Goal: Book appointment/travel/reservation

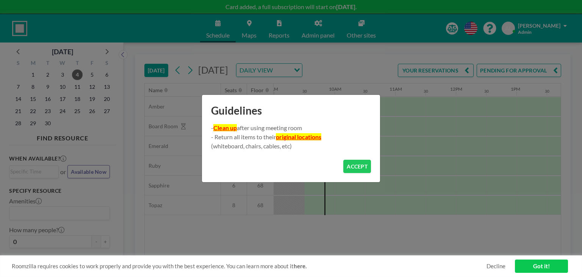
scroll to position [0, 546]
click at [359, 164] on button "ACCEPT" at bounding box center [357, 166] width 28 height 13
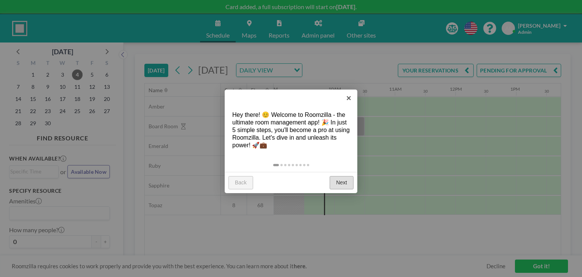
click at [342, 185] on link "Next" at bounding box center [342, 183] width 24 height 14
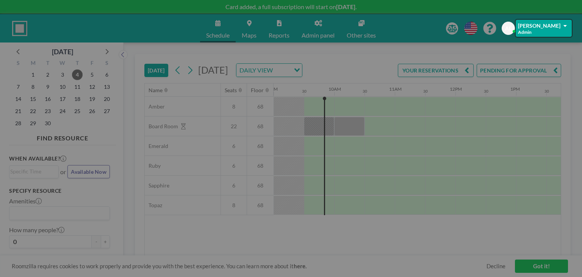
click at [342, 185] on div at bounding box center [291, 138] width 582 height 277
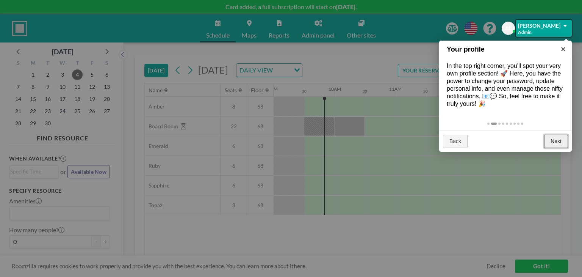
click at [342, 185] on div at bounding box center [291, 138] width 582 height 277
click at [549, 138] on link "Next" at bounding box center [556, 142] width 24 height 14
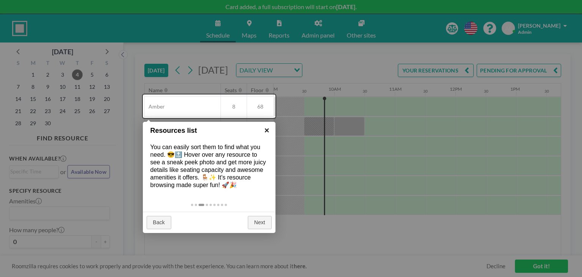
click at [265, 133] on link "×" at bounding box center [266, 130] width 17 height 17
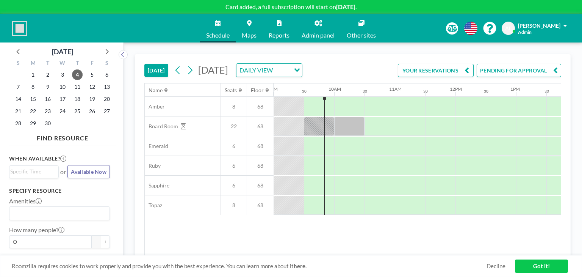
click at [529, 264] on link "Got it!" at bounding box center [541, 265] width 53 height 13
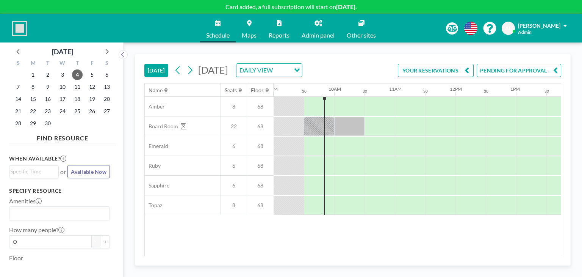
click at [221, 30] on link "Schedule" at bounding box center [218, 28] width 36 height 28
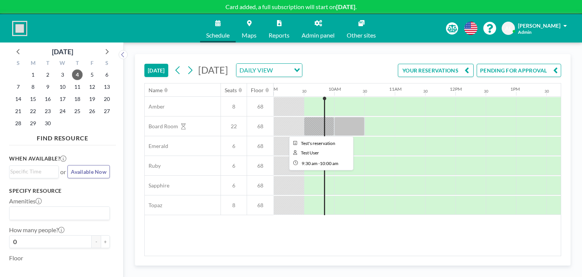
click at [320, 121] on div at bounding box center [319, 126] width 30 height 19
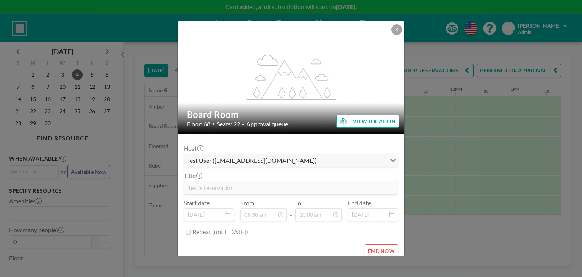
click at [390, 160] on icon "Search for option" at bounding box center [392, 160] width 5 height 4
click at [386, 160] on div "Loading..." at bounding box center [392, 159] width 12 height 11
click at [390, 160] on icon "Search for option" at bounding box center [392, 160] width 5 height 4
click at [384, 123] on button "VIEW LOCATION" at bounding box center [368, 120] width 63 height 13
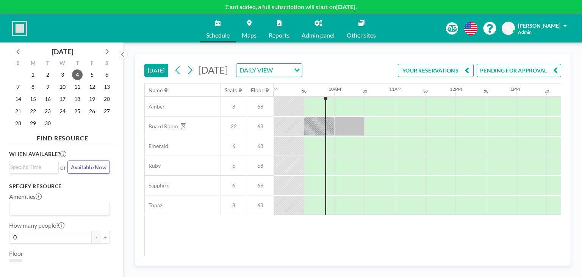
scroll to position [3, 0]
click at [86, 171] on span "Available Now" at bounding box center [89, 169] width 36 height 6
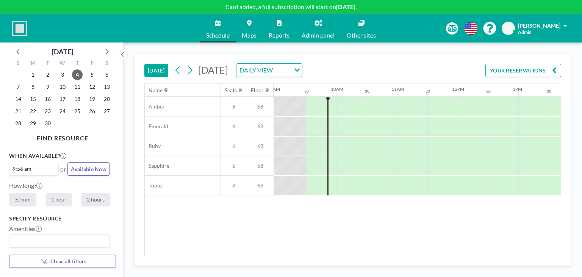
scroll to position [0, 546]
click at [221, 32] on span "Schedule" at bounding box center [217, 35] width 23 height 6
click at [246, 30] on link "Maps" at bounding box center [249, 28] width 27 height 28
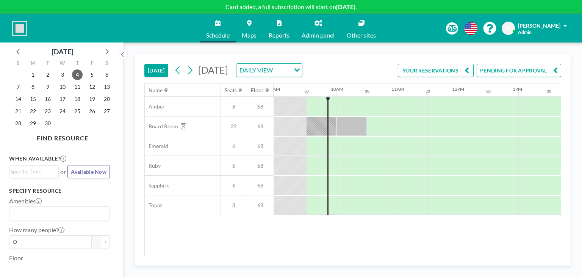
scroll to position [0, 546]
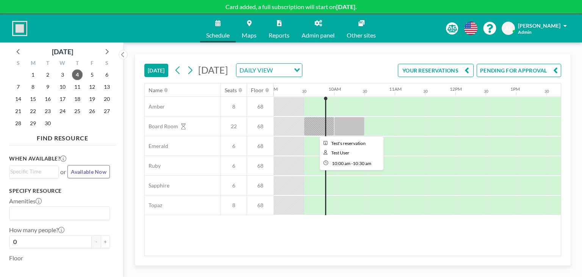
click at [350, 122] on div at bounding box center [349, 126] width 30 height 19
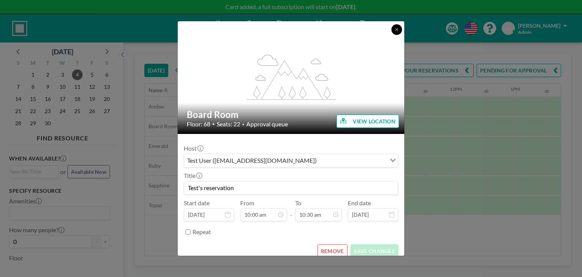
click at [396, 29] on icon at bounding box center [397, 29] width 5 height 5
